Goal: Information Seeking & Learning: Learn about a topic

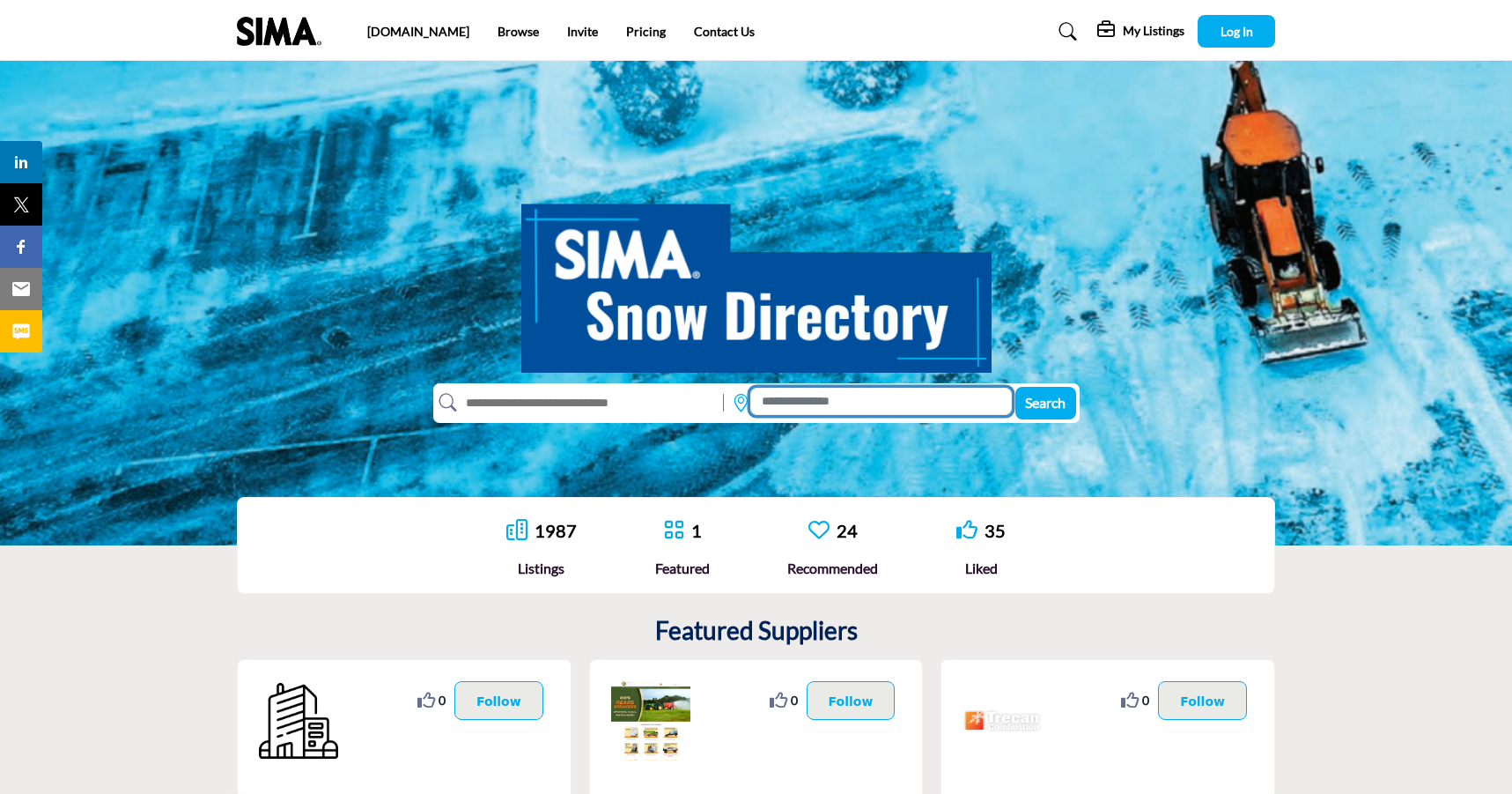
click at [817, 407] on input at bounding box center [881, 401] width 261 height 28
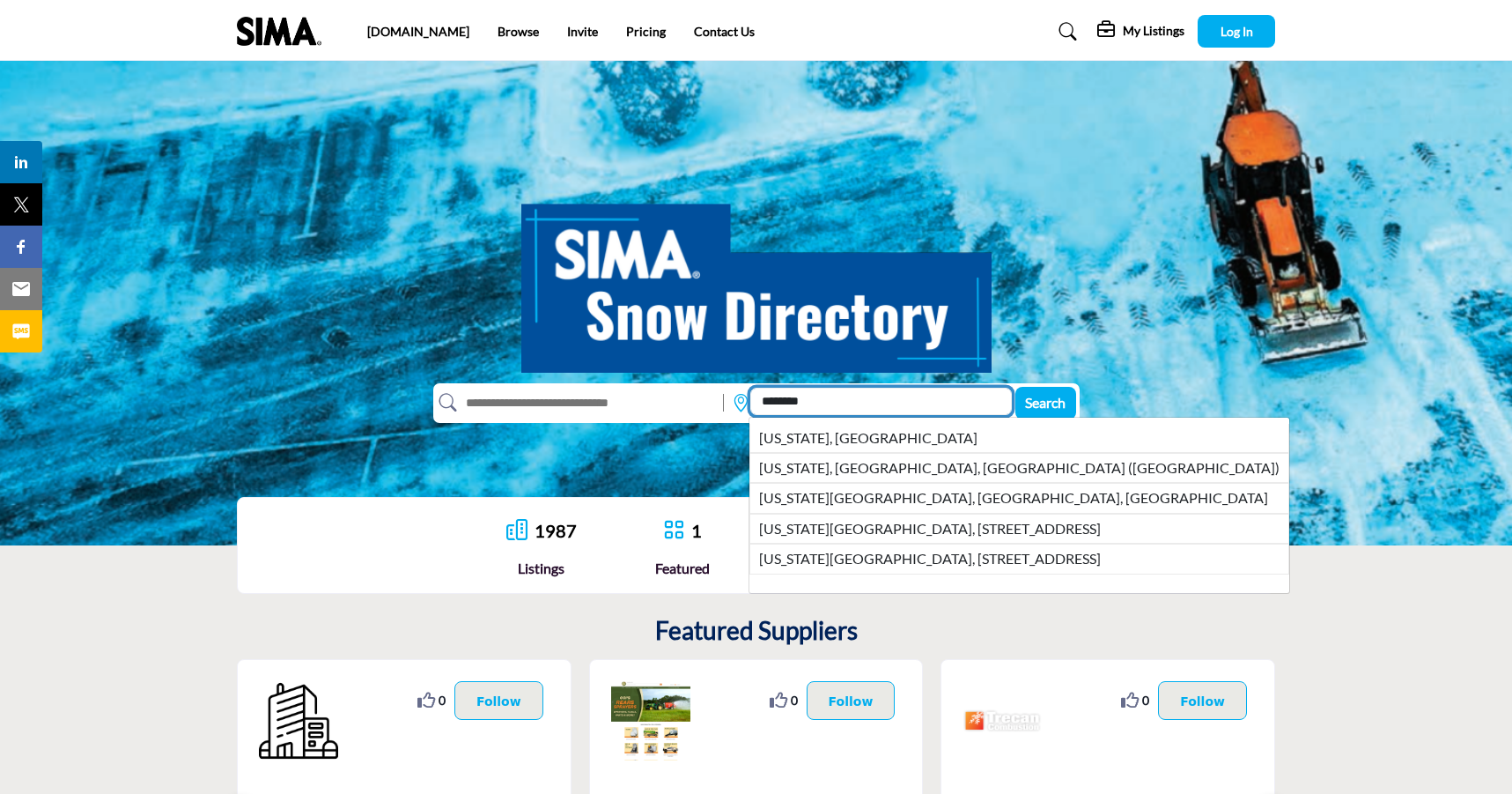
type input "********"
click at [1015, 387] on button "Search" at bounding box center [1046, 403] width 61 height 33
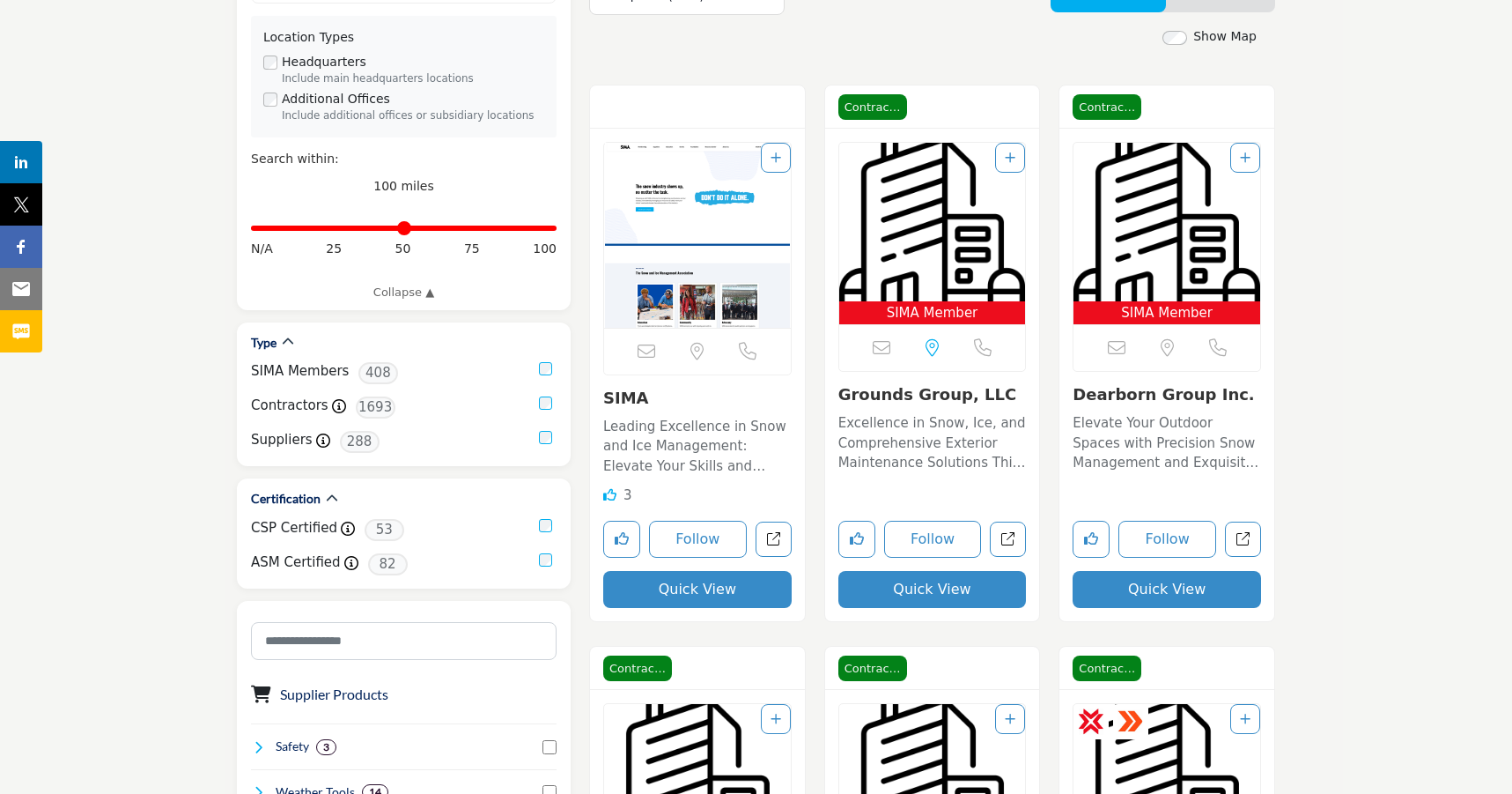
scroll to position [389, 0]
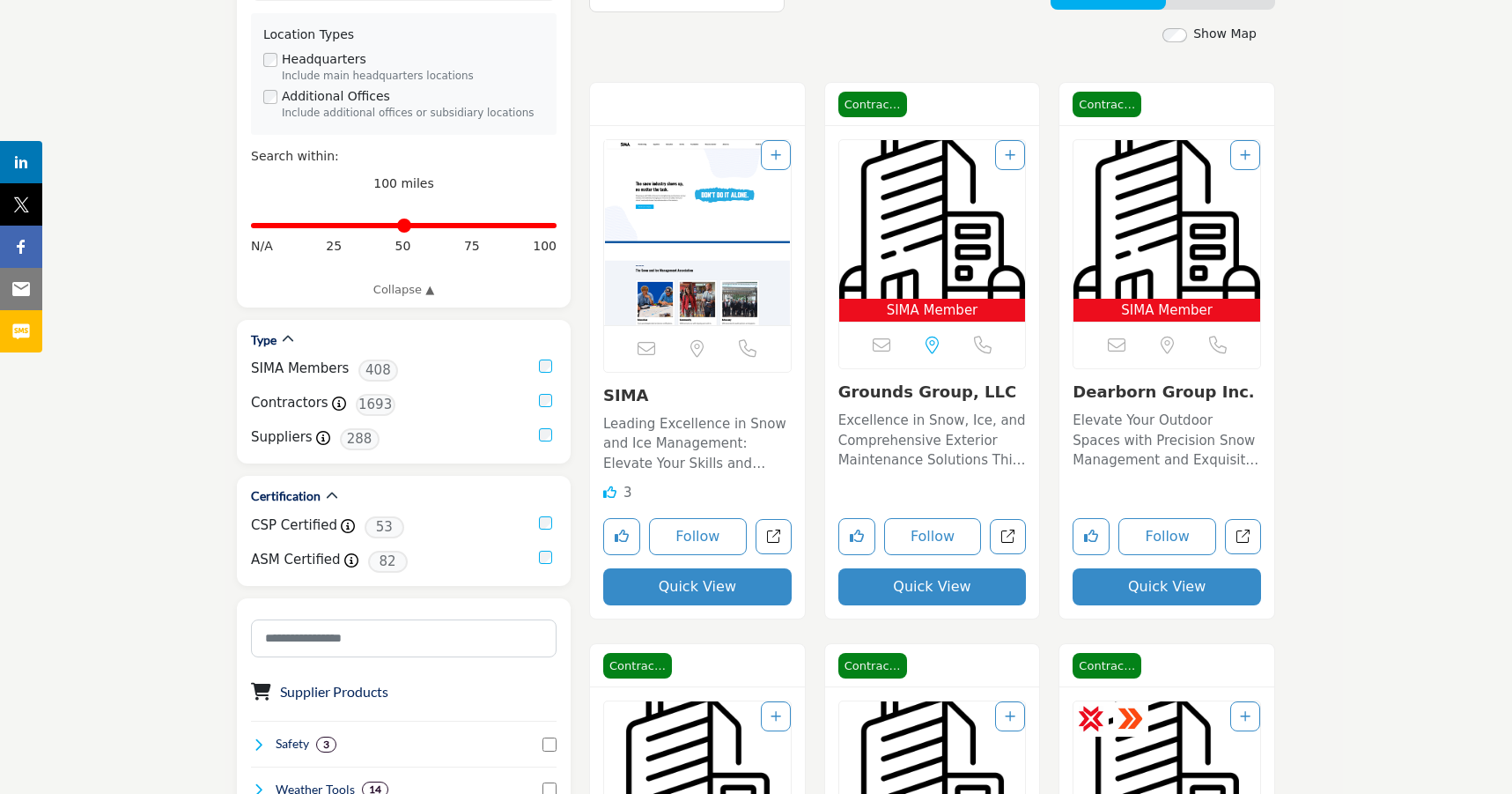
click at [708, 331] on div "Sorry, but we don't have an email address for this listing Sorry, but we don't …" at bounding box center [697, 349] width 187 height 47
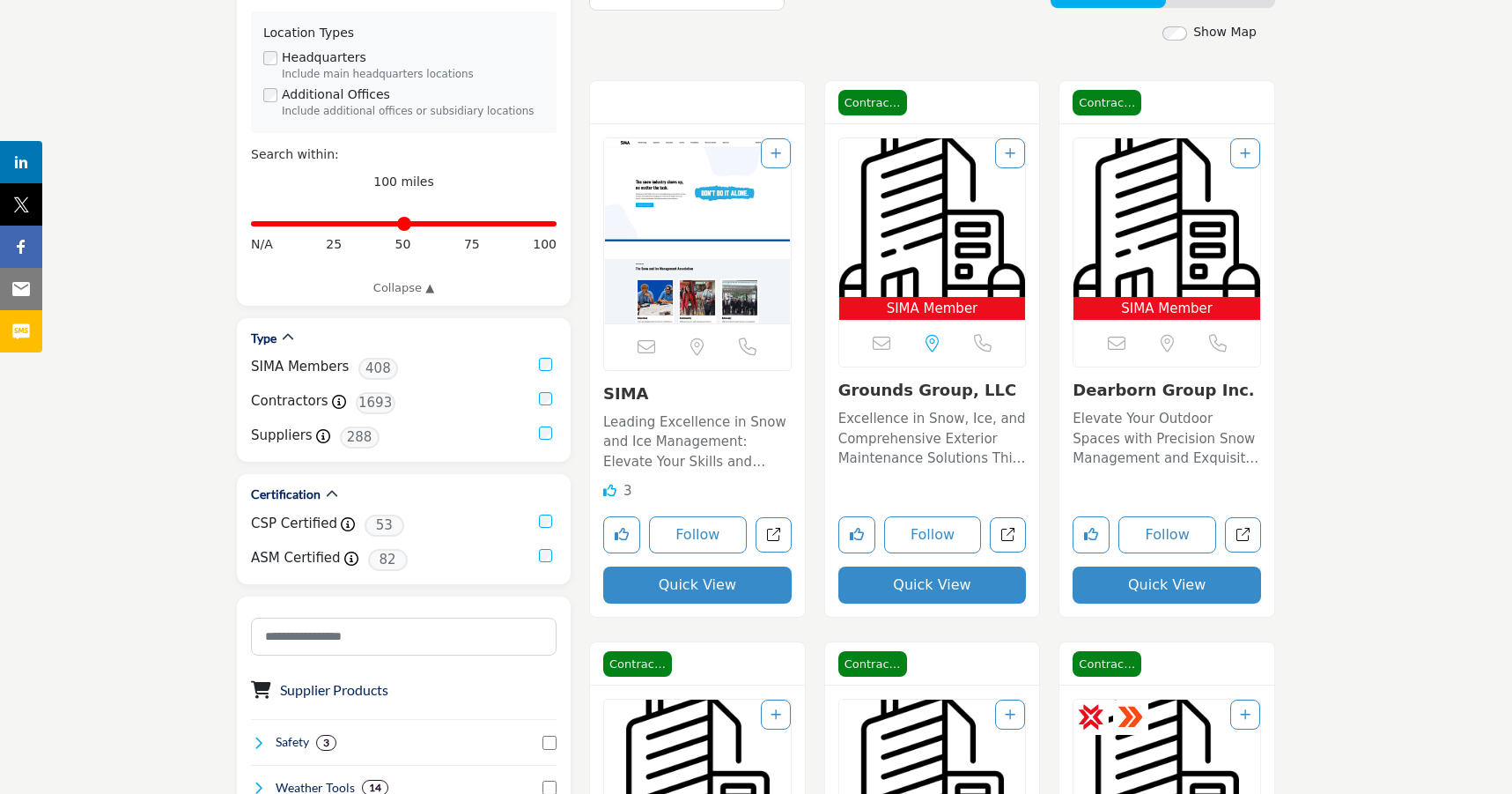
click at [665, 224] on img "Open Listing in new tab" at bounding box center [697, 231] width 187 height 185
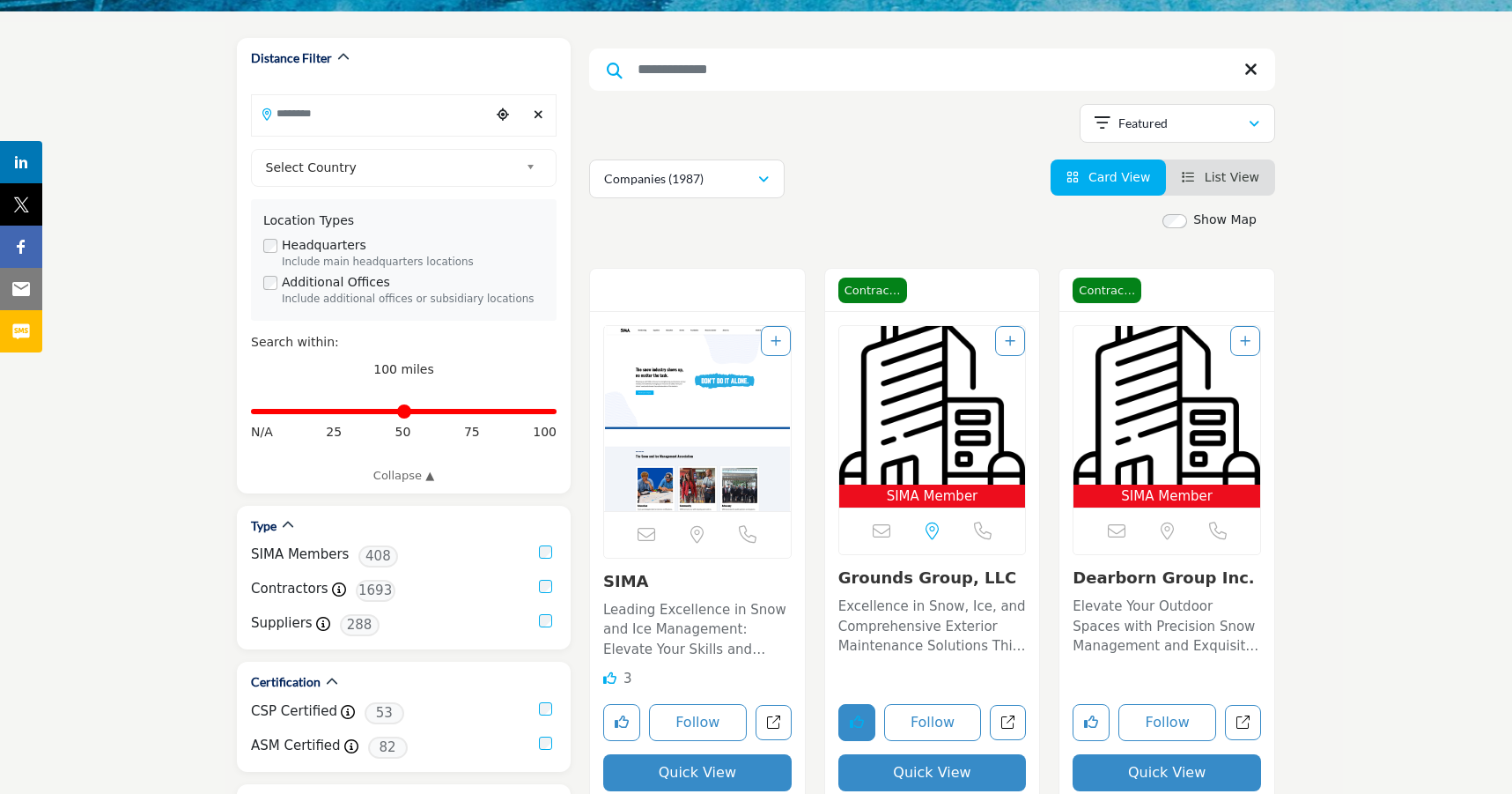
scroll to position [206, 0]
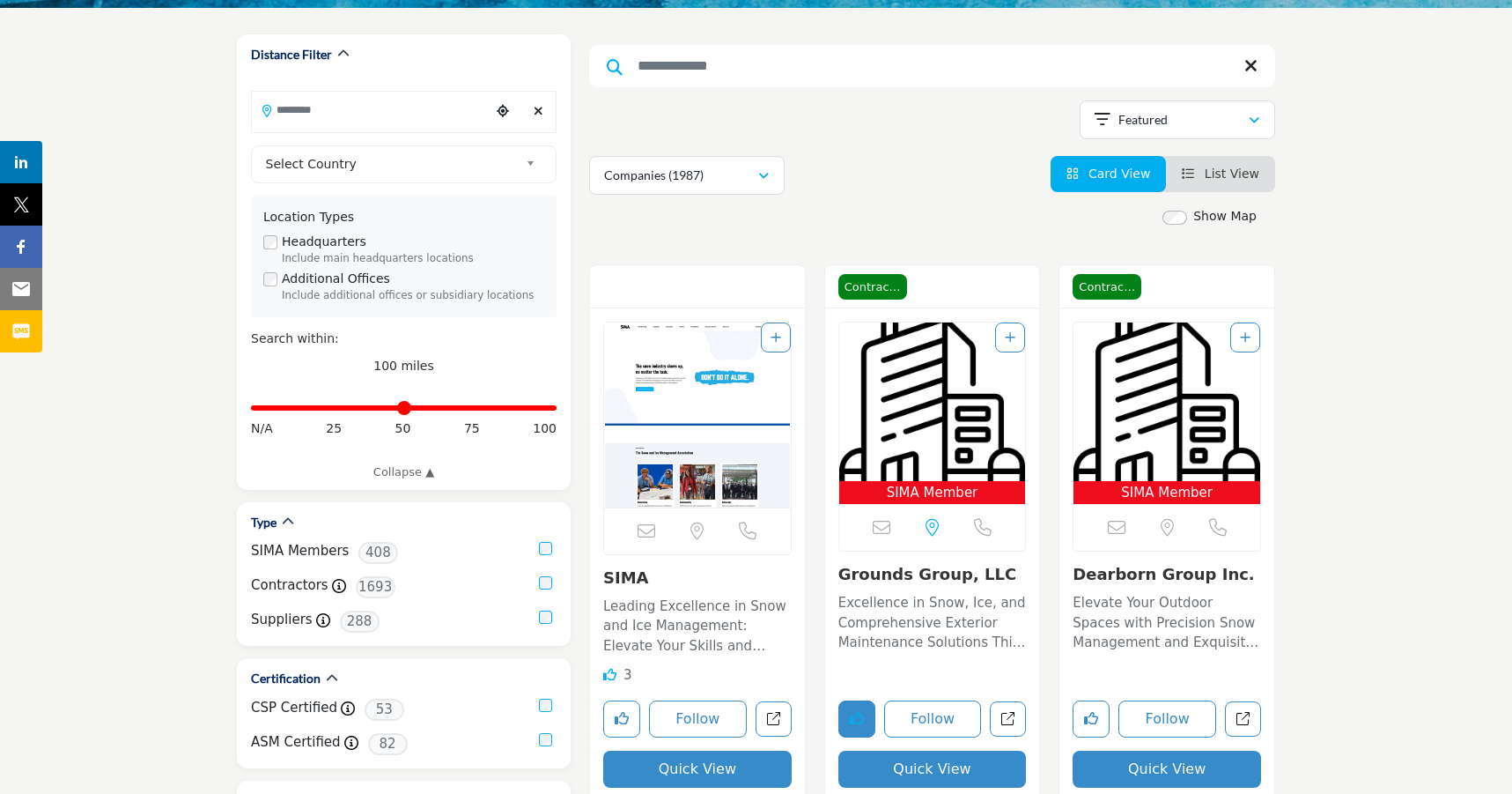
click at [852, 729] on button "Like listing" at bounding box center [858, 719] width 37 height 37
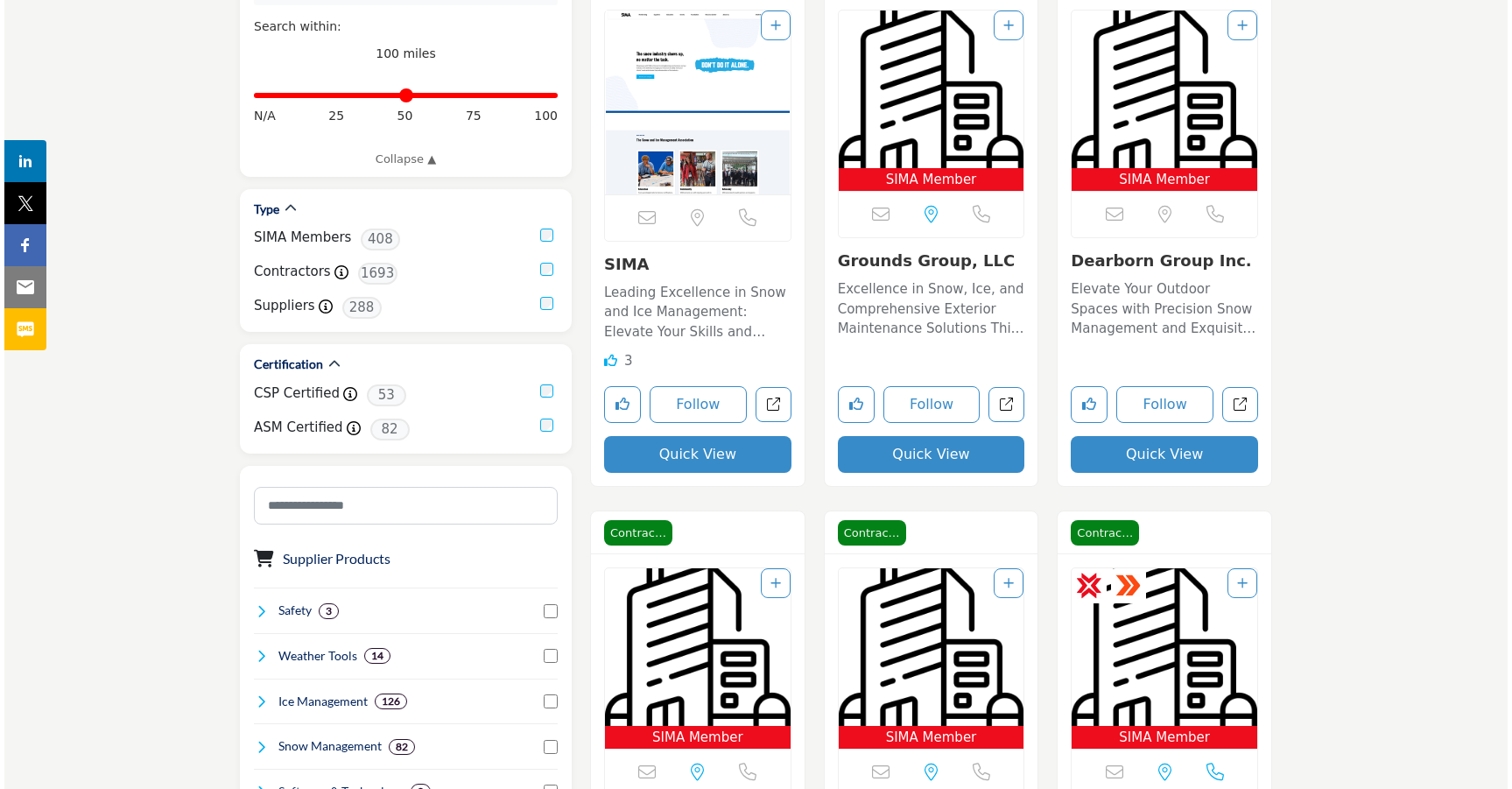
scroll to position [494, 0]
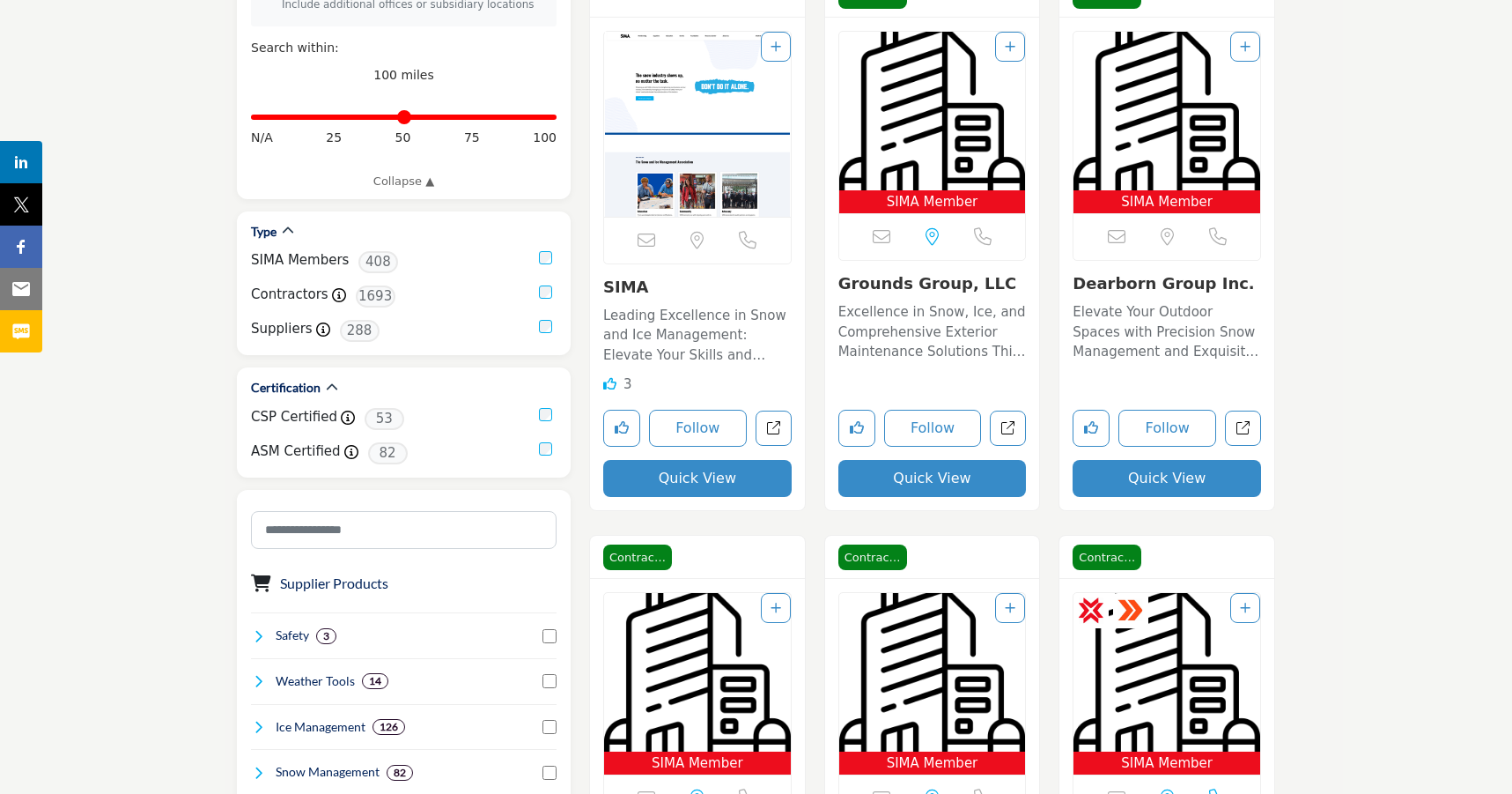
click at [938, 483] on button "Quick View" at bounding box center [933, 478] width 189 height 37
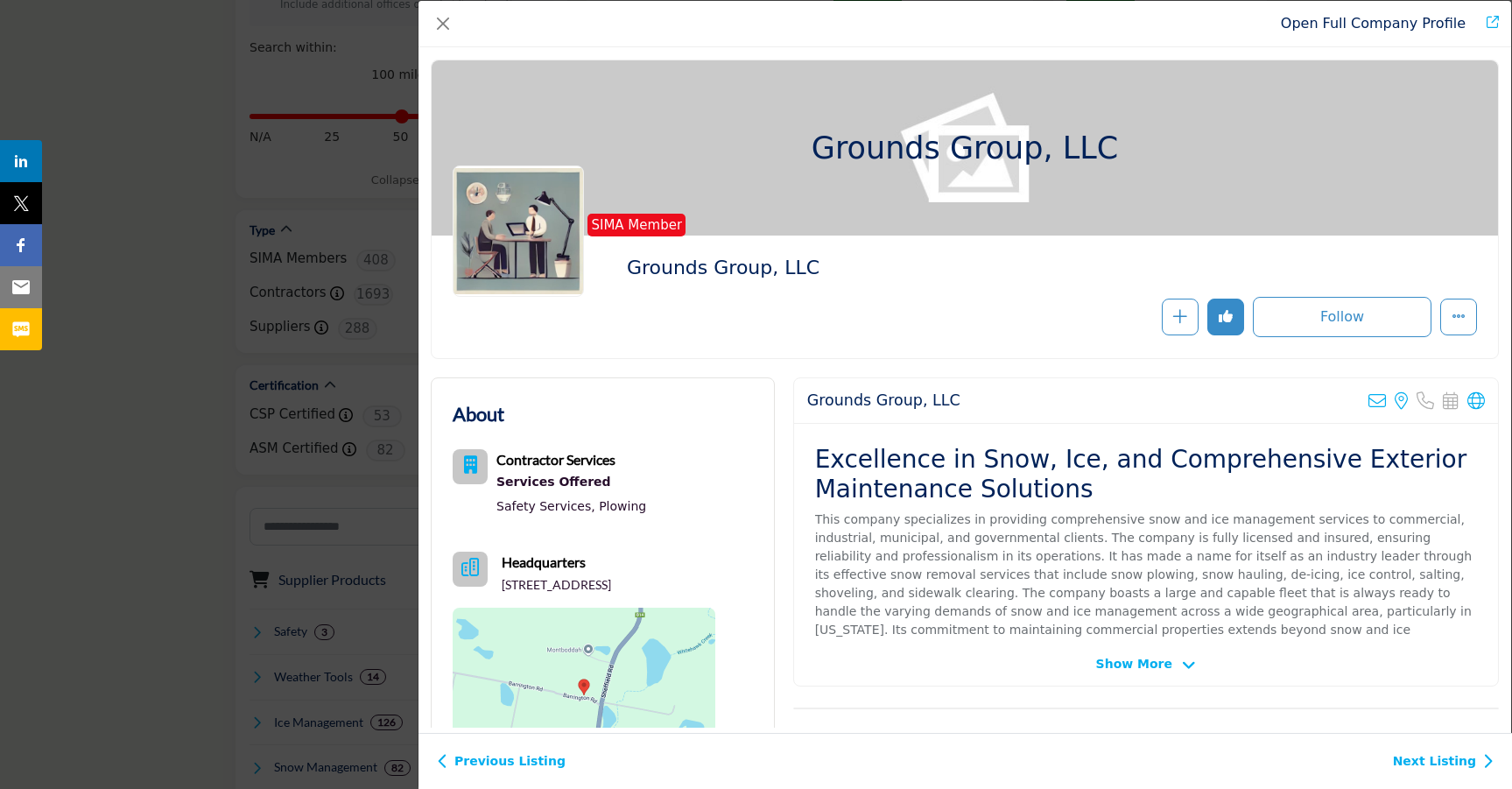
click at [1146, 666] on span "Show More" at bounding box center [1135, 664] width 76 height 19
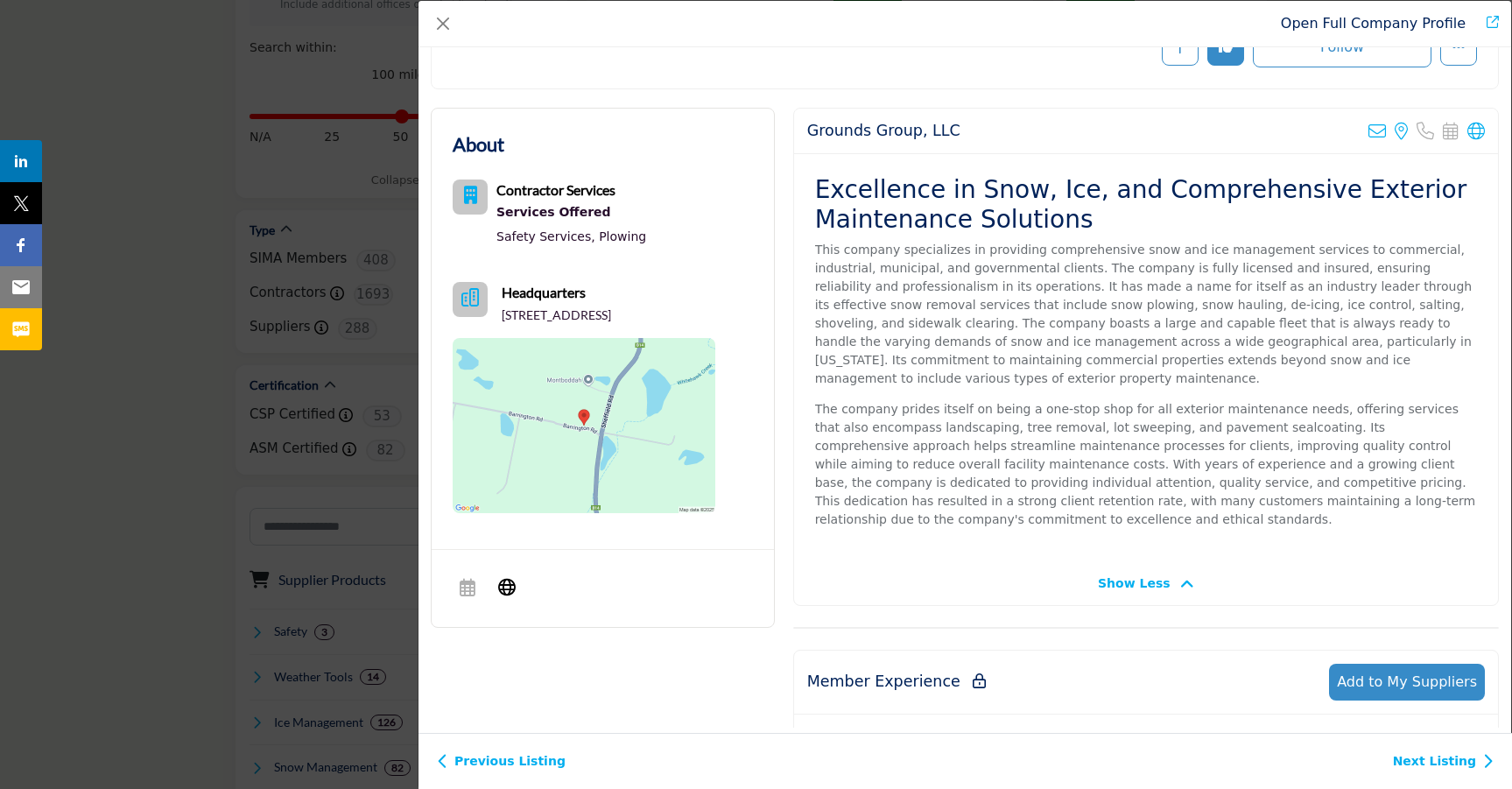
scroll to position [271, 0]
click at [950, 524] on p "The company prides itself on being a one-stop shop for all exterior maintenance…" at bounding box center [1146, 464] width 662 height 129
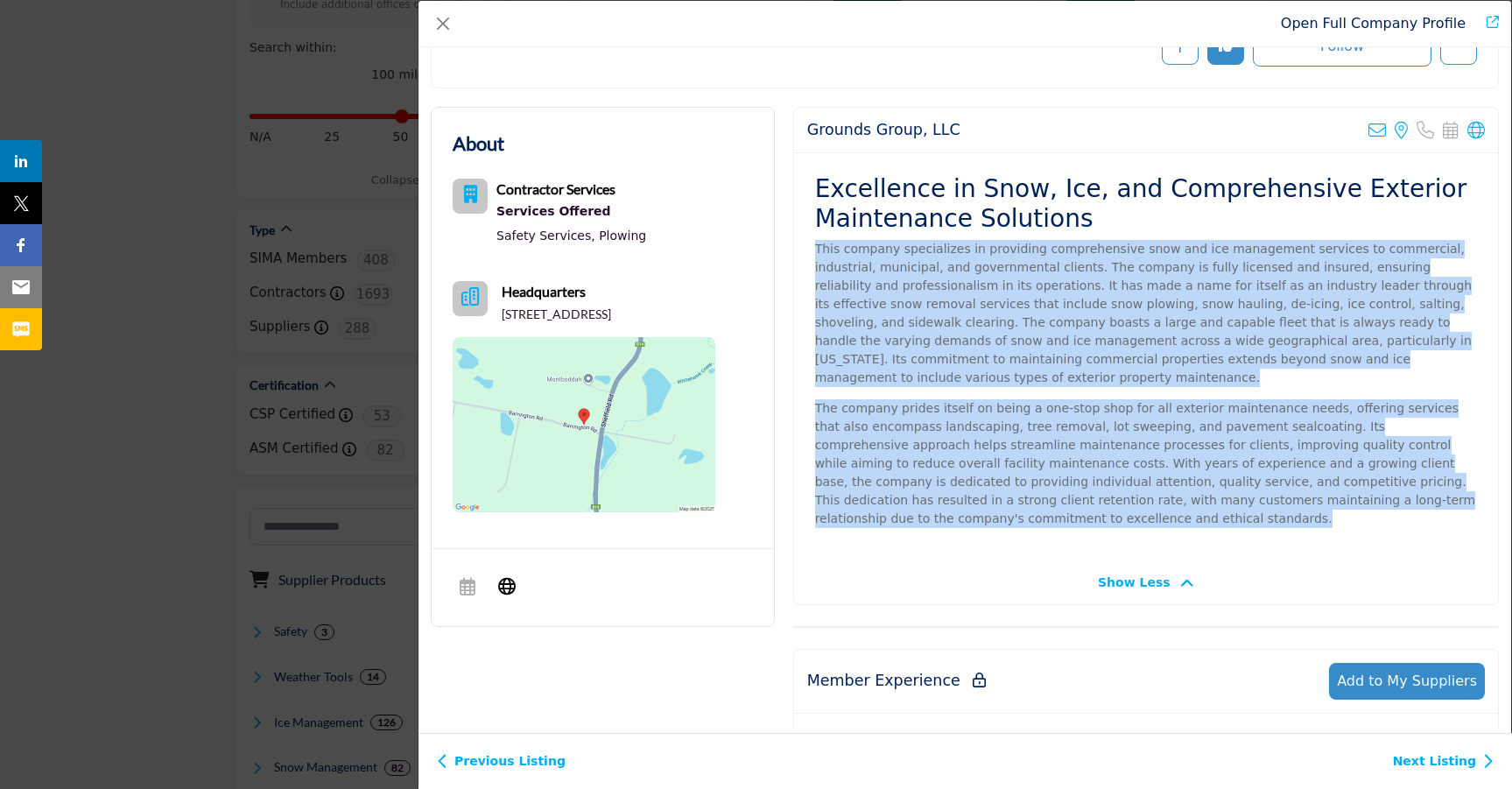
drag, startPoint x: 920, startPoint y: 516, endPoint x: 811, endPoint y: 248, distance: 289.3
click at [811, 248] on div "Excellence in Snow, Ice, and Comprehensive Exterior Maintenance Solutions This …" at bounding box center [1146, 357] width 704 height 407
copy div "This company specializes in providing comprehensive snow and ice management ser…"
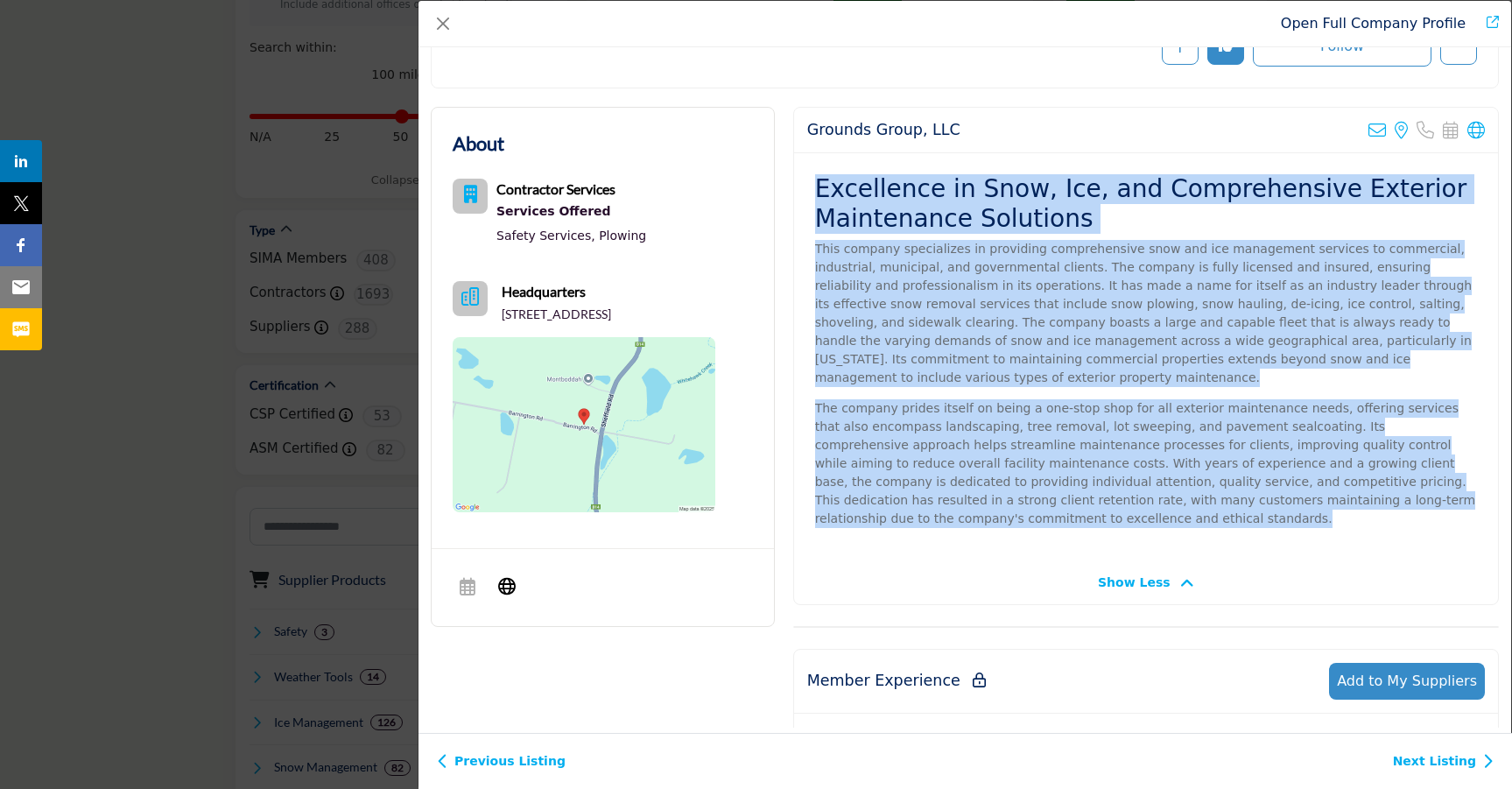
drag, startPoint x: 816, startPoint y: 183, endPoint x: 1061, endPoint y: 538, distance: 431.3
click at [1064, 534] on div "Excellence in Snow, Ice, and Comprehensive Exterior Maintenance Solutions This …" at bounding box center [1146, 357] width 704 height 407
copy div "Excellence in Snow, Ice, and Comprehensive Exterior Maintenance Solutions This …"
